Goal: Register for event/course

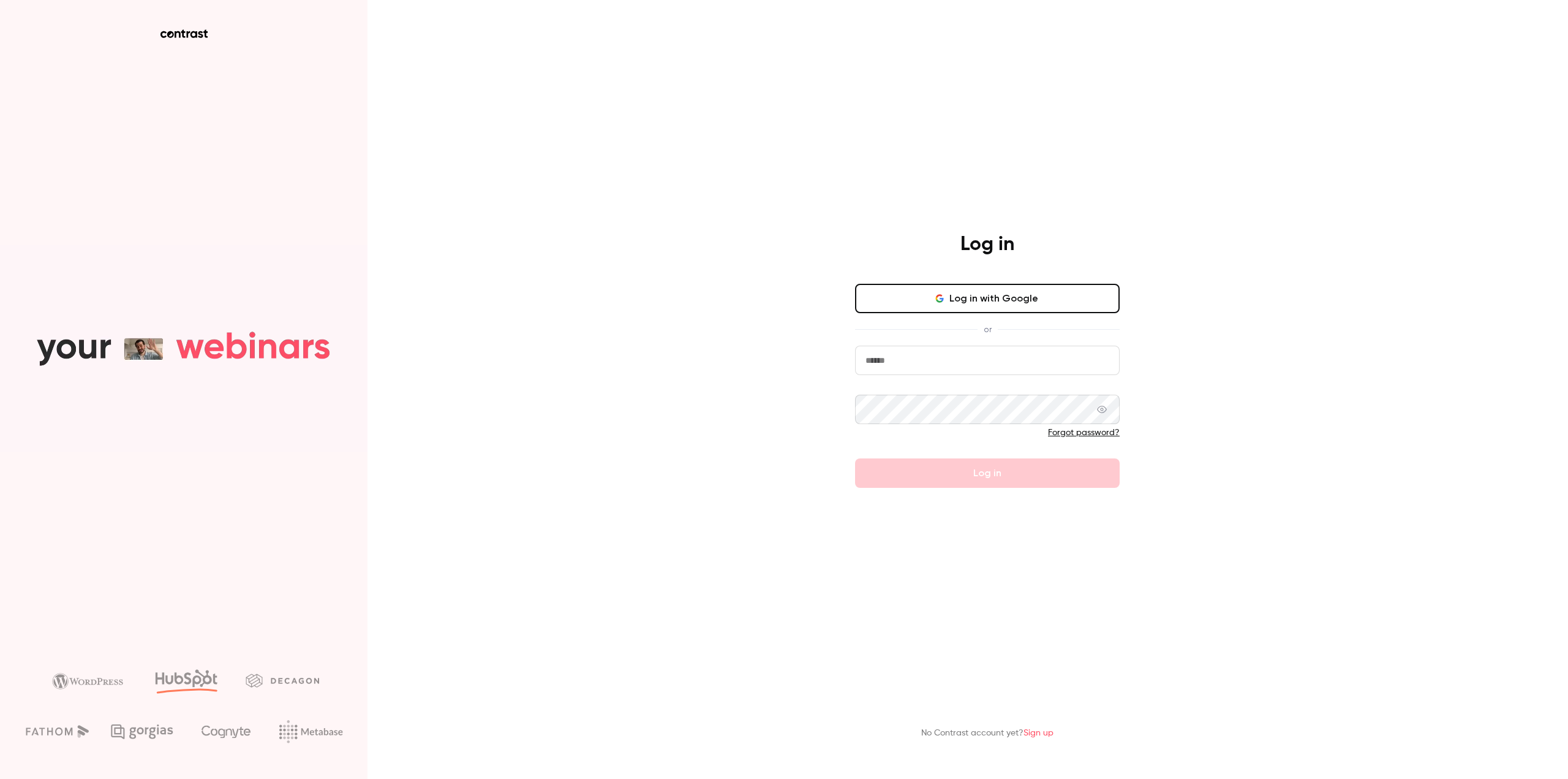
click at [977, 300] on button "Log in with Google" at bounding box center [987, 299] width 265 height 30
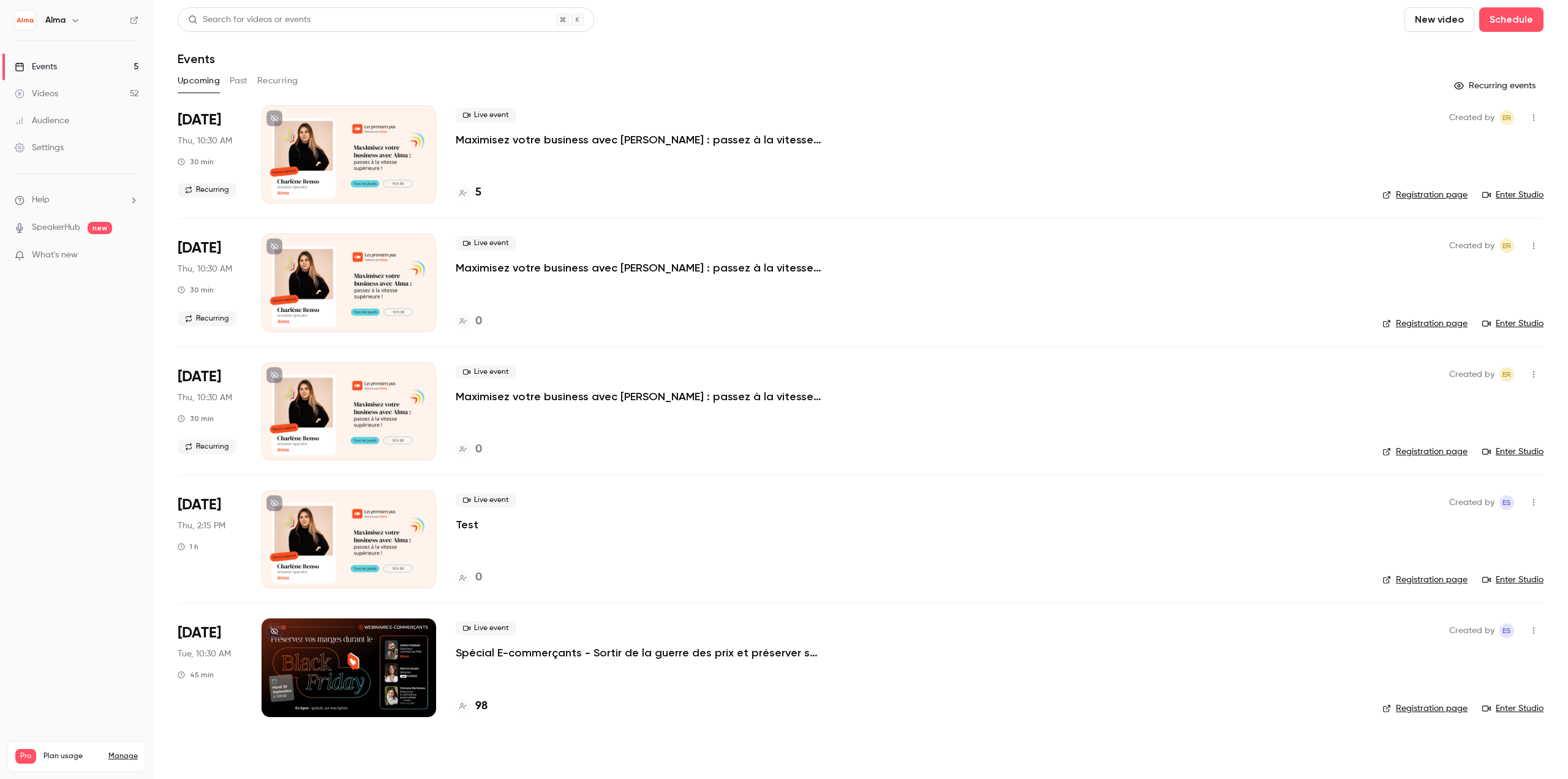
click at [669, 649] on p "Spécial E-commerçants - Sortir de la guerre des prix et préserver ses marges pe…" at bounding box center [639, 652] width 368 height 14
click at [474, 705] on div "98" at bounding box center [471, 706] width 32 height 16
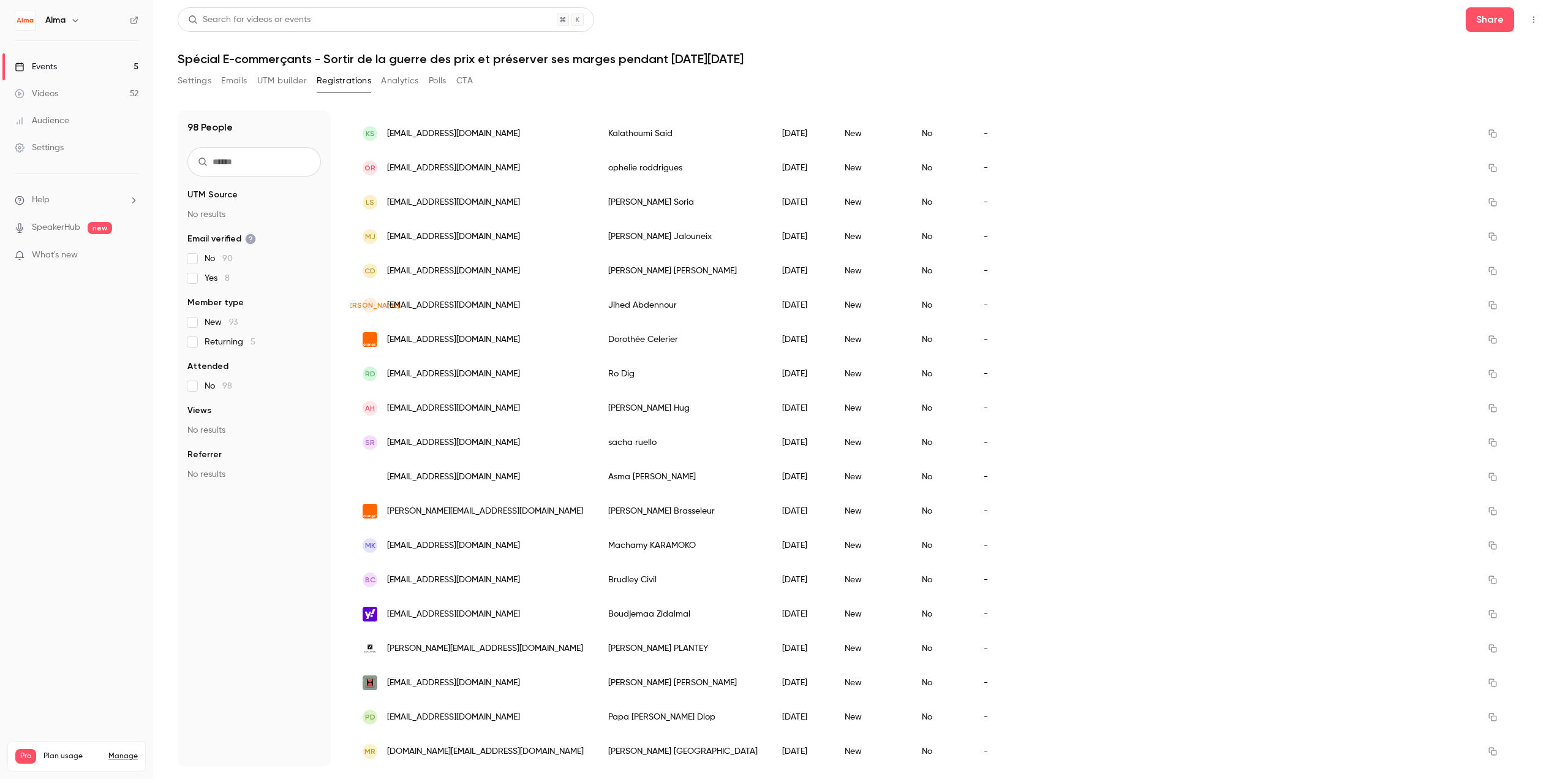
scroll to position [796, 0]
